Goal: Complete application form

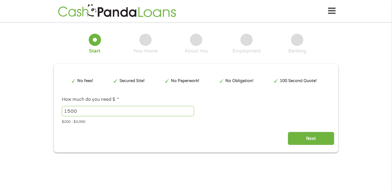
scroll to position [2, 0]
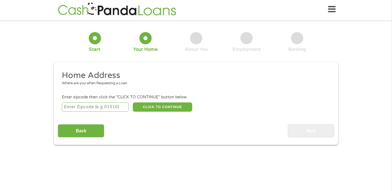
click at [118, 108] on input "number" at bounding box center [95, 107] width 67 height 9
type input "07021"
click at [157, 105] on button "CLICK TO CONTINUE" at bounding box center [162, 107] width 59 height 9
type input "07021"
type input "Essex Fells"
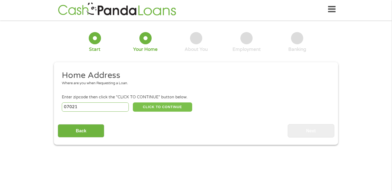
select select "[US_STATE]"
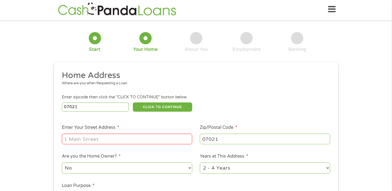
click at [169, 145] on div at bounding box center [127, 139] width 130 height 13
click at [170, 141] on input "Enter Your Street Address *" at bounding box center [127, 139] width 130 height 10
type input "e"
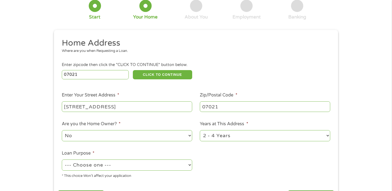
scroll to position [44, 0]
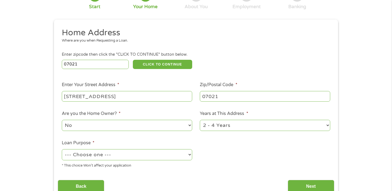
type input "[STREET_ADDRESS]"
click at [216, 120] on select "1 Year or less 1 - 2 Years 2 - 4 Years Over 4 Years" at bounding box center [265, 125] width 130 height 11
select select "60months"
click at [158, 155] on select "--- Choose one --- Pay Bills Debt Consolidation Home Improvement Major Purchase…" at bounding box center [127, 154] width 130 height 11
select select "shorttermcash"
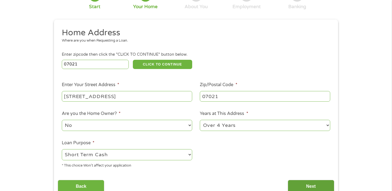
click at [296, 183] on input "Next" at bounding box center [311, 186] width 47 height 13
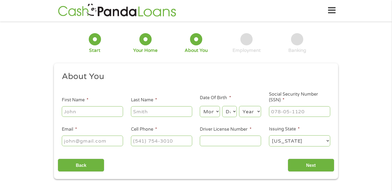
scroll to position [0, 0]
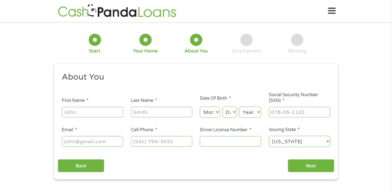
click at [92, 109] on input "First Name *" at bounding box center [92, 112] width 61 height 10
type input "[PERSON_NAME]"
click at [143, 108] on input "Last Name *" at bounding box center [161, 112] width 61 height 10
type input "[PERSON_NAME]"
click at [206, 113] on select "Month 1 2 3 4 5 6 7 8 9 10 11 12" at bounding box center [210, 112] width 20 height 11
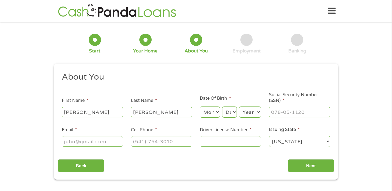
select select "12"
click at [228, 112] on select "Day 1 2 3 4 5 6 7 8 9 10 11 12 13 14 15 16 17 18 19 20 21 22 23 24 25 26 27 28 …" at bounding box center [229, 112] width 15 height 11
select select "29"
click at [250, 111] on select "Year [DATE] 2006 2005 2004 2003 2002 2001 2000 1999 1998 1997 1996 1995 1994 19…" at bounding box center [250, 112] width 22 height 11
select select "1996"
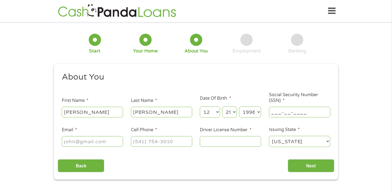
click at [288, 113] on input "___-__-____" at bounding box center [299, 112] width 61 height 10
click at [273, 113] on input "___-__-____" at bounding box center [299, 112] width 61 height 10
type input "145-02-1424"
click at [109, 141] on input "Email *" at bounding box center [92, 141] width 61 height 10
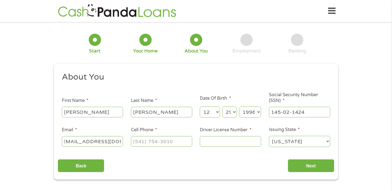
type input "[EMAIL_ADDRESS][DOMAIN_NAME]"
click at [138, 145] on input "(___) ___-____" at bounding box center [161, 141] width 61 height 10
type input "[PHONE_NUMBER]"
click at [213, 143] on input "Driver License Number *" at bounding box center [230, 141] width 61 height 10
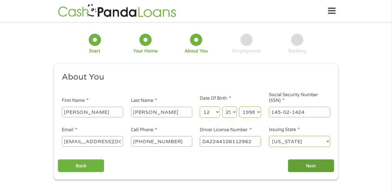
type input "D42244106112962"
click at [301, 168] on input "Next" at bounding box center [311, 165] width 47 height 13
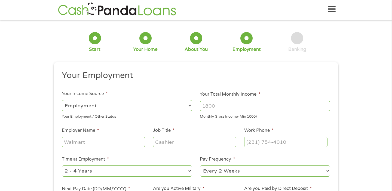
click at [219, 107] on input "Your Total Monthly Income *" at bounding box center [265, 106] width 130 height 10
type input "5000"
click at [117, 145] on input "Employer Name *" at bounding box center [103, 142] width 83 height 10
type input "[GEOGRAPHIC_DATA]"
click at [170, 141] on input "Job Title *" at bounding box center [194, 142] width 83 height 10
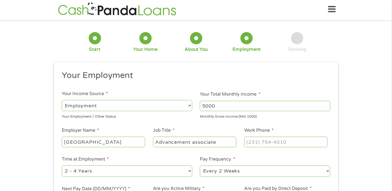
type input "Advancement associate"
click at [247, 142] on input "(___) ___-____" at bounding box center [285, 142] width 83 height 10
click at [248, 142] on input "(___) ___-____" at bounding box center [285, 142] width 83 height 10
type input "[PHONE_NUMBER]"
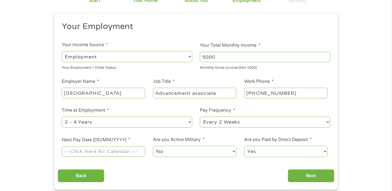
scroll to position [51, 0]
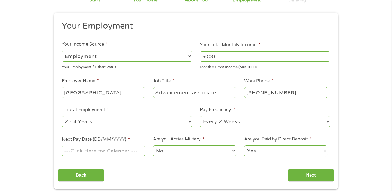
click at [178, 124] on select "--- Choose one --- 1 Year or less 1 - 2 Years 2 - 4 Years Over 4 Years" at bounding box center [127, 121] width 130 height 11
select select "12months"
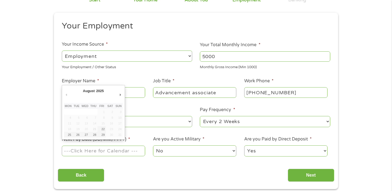
click at [124, 151] on input "Next Pay Date (DD/MM/YYYY) *" at bounding box center [103, 151] width 83 height 10
type input "[DATE]"
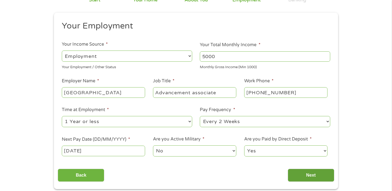
click at [299, 176] on input "Next" at bounding box center [311, 175] width 47 height 13
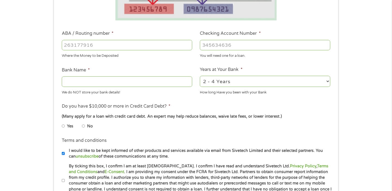
scroll to position [146, 0]
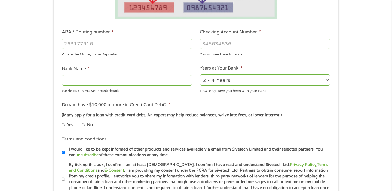
click at [83, 125] on input "No" at bounding box center [83, 125] width 3 height 9
radio input "true"
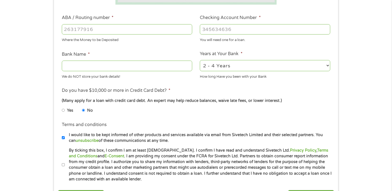
scroll to position [167, 0]
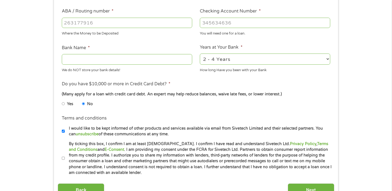
click at [63, 159] on input "By ticking this box, I confirm I am at least [DEMOGRAPHIC_DATA]. I confirm I ha…" at bounding box center [63, 158] width 3 height 9
checkbox input "true"
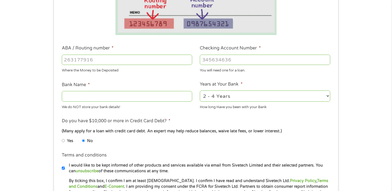
scroll to position [116, 0]
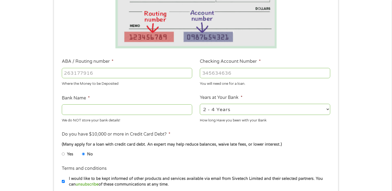
click at [112, 104] on div at bounding box center [127, 110] width 130 height 13
click at [111, 109] on input "Bank Name *" at bounding box center [127, 110] width 130 height 10
type input "PNC Bank"
click at [226, 110] on select "2 - 4 Years 6 - 12 Months 1 - 2 Years Over 4 Years" at bounding box center [265, 109] width 130 height 11
select select "60months"
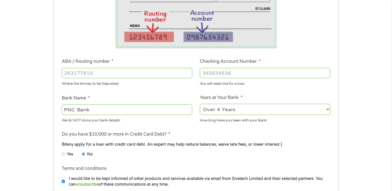
click at [127, 74] on input "ABA / Routing number *" at bounding box center [127, 73] width 130 height 10
type input "031207607"
type input "PNC BANK [US_STATE]"
type input "031207607"
click at [205, 70] on input "Checking Account Number *" at bounding box center [265, 73] width 130 height 10
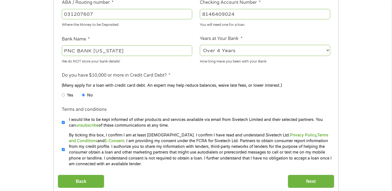
scroll to position [178, 0]
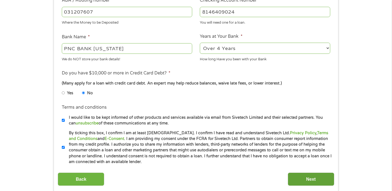
type input "8146409024"
click at [294, 174] on input "Next" at bounding box center [311, 179] width 47 height 13
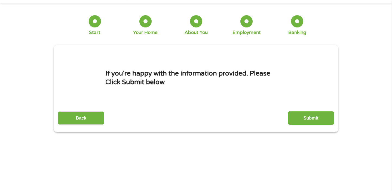
scroll to position [0, 0]
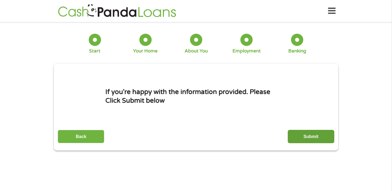
click at [302, 140] on input "Submit" at bounding box center [311, 136] width 47 height 13
